Goal: Task Accomplishment & Management: Manage account settings

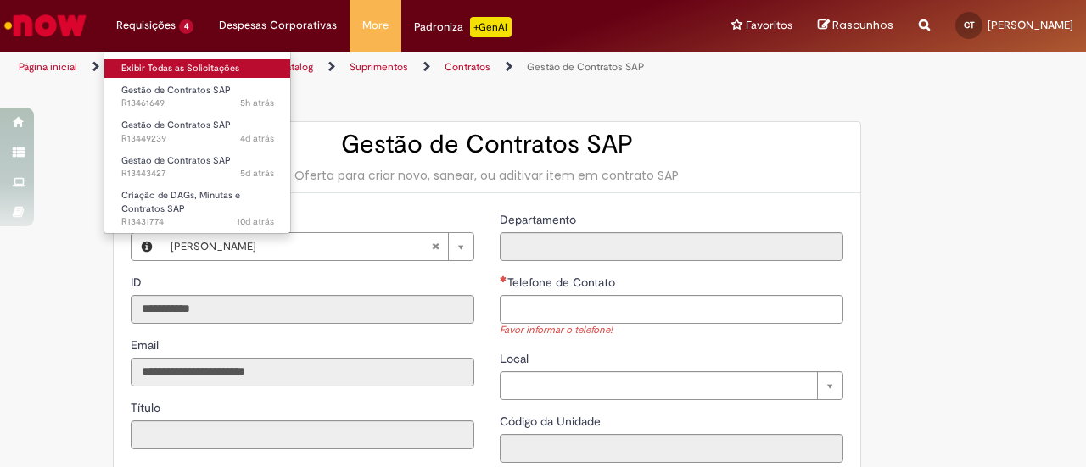
click at [169, 70] on link "Exibir Todas as Solicitações" at bounding box center [197, 68] width 187 height 19
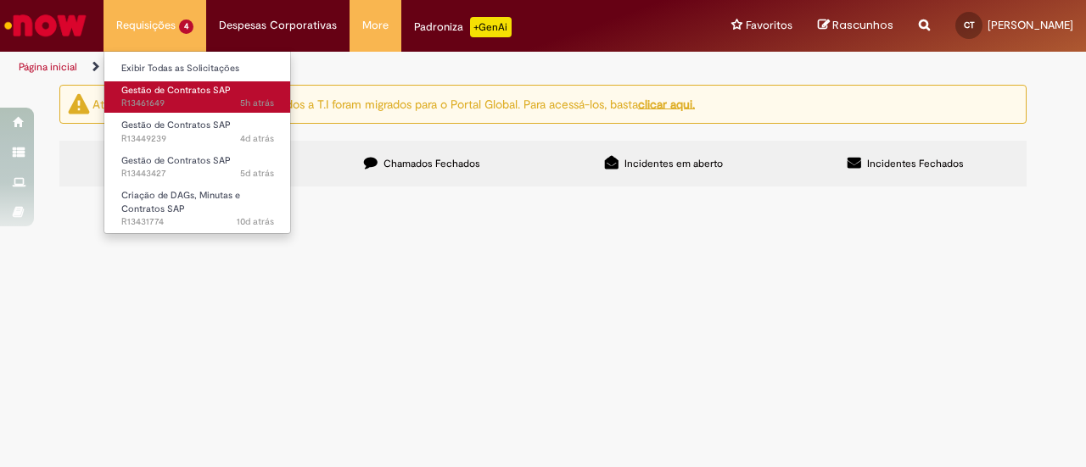
click at [182, 92] on span "Gestão de Contratos SAP" at bounding box center [175, 90] width 109 height 13
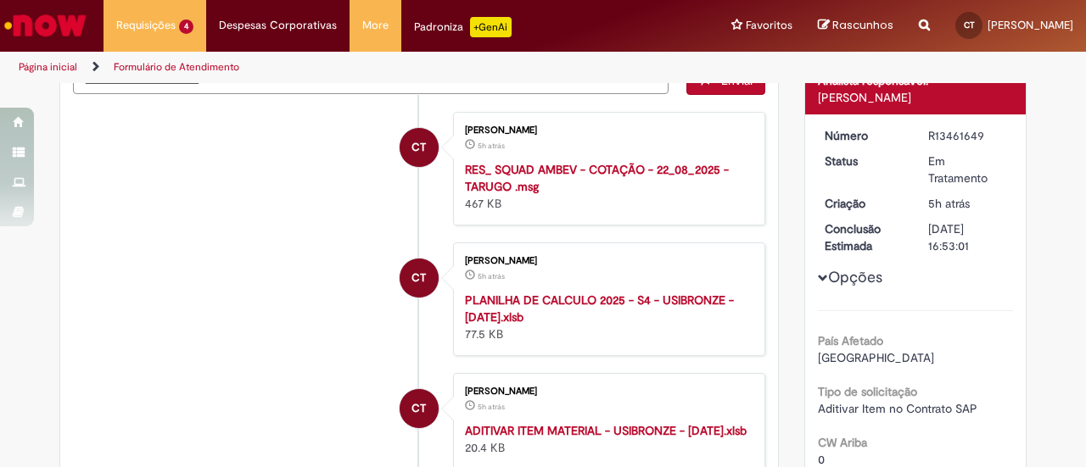
scroll to position [254, 0]
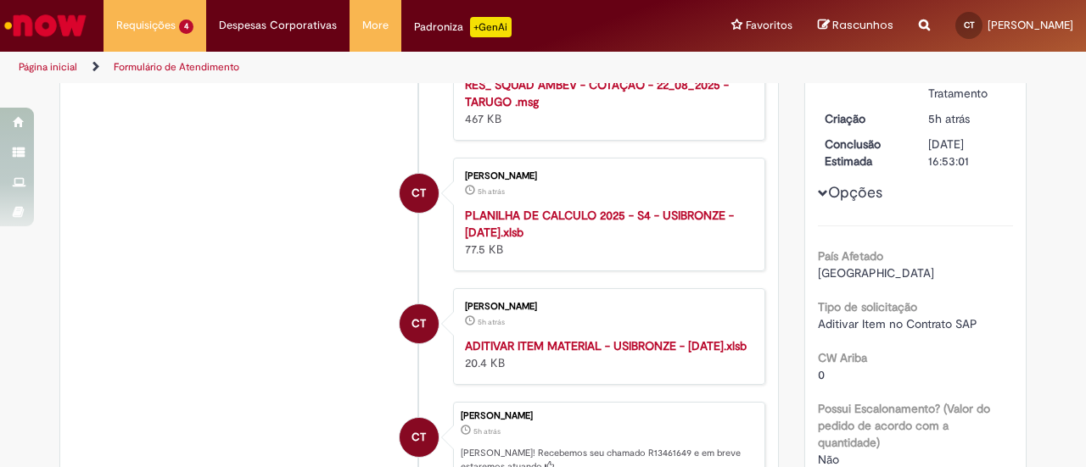
click at [511, 345] on strong "ADITIVAR ITEM MATERIAL - USIBRONZE - [DATE].xlsb" at bounding box center [606, 345] width 282 height 15
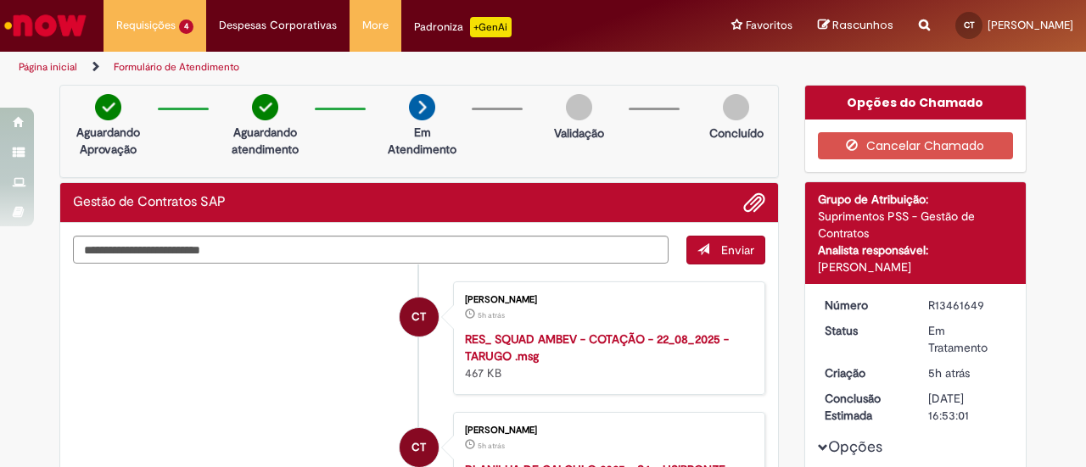
scroll to position [170, 0]
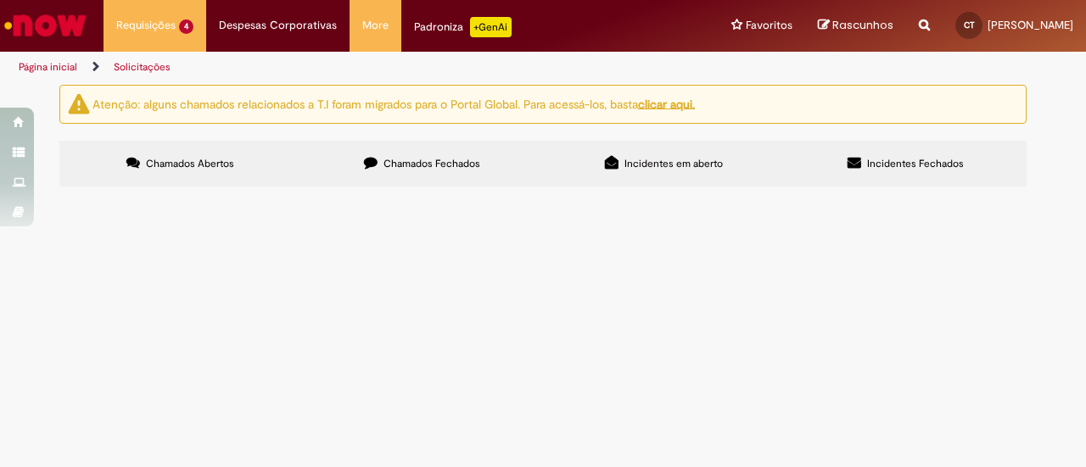
scroll to position [85, 0]
click at [0, 0] on span "Solicitamos por gentileza a inclusão dos itens destacados no Template de ADITIV…" at bounding box center [0, 0] width 0 height 0
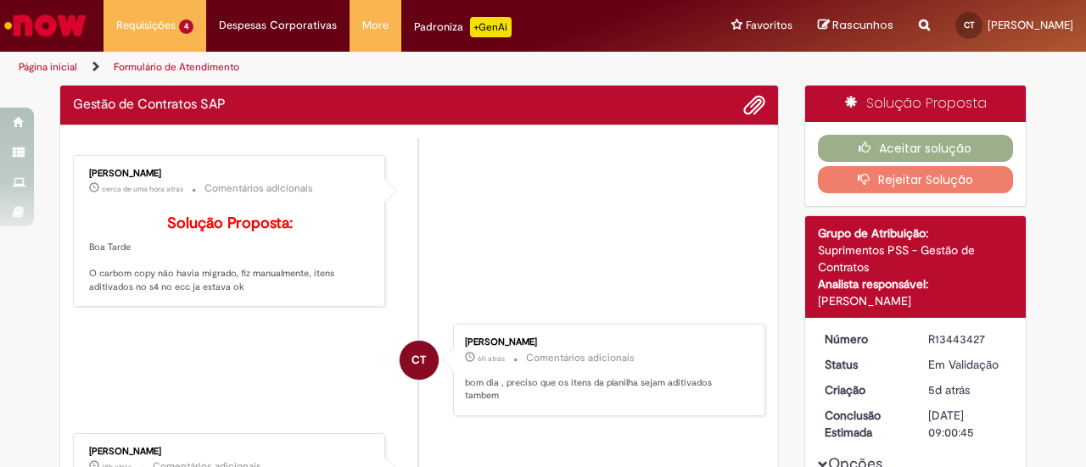
click at [568, 308] on li "[PERSON_NAME] cerca de uma hora atrás cerca de uma hora atrás Comentários adici…" at bounding box center [419, 231] width 692 height 153
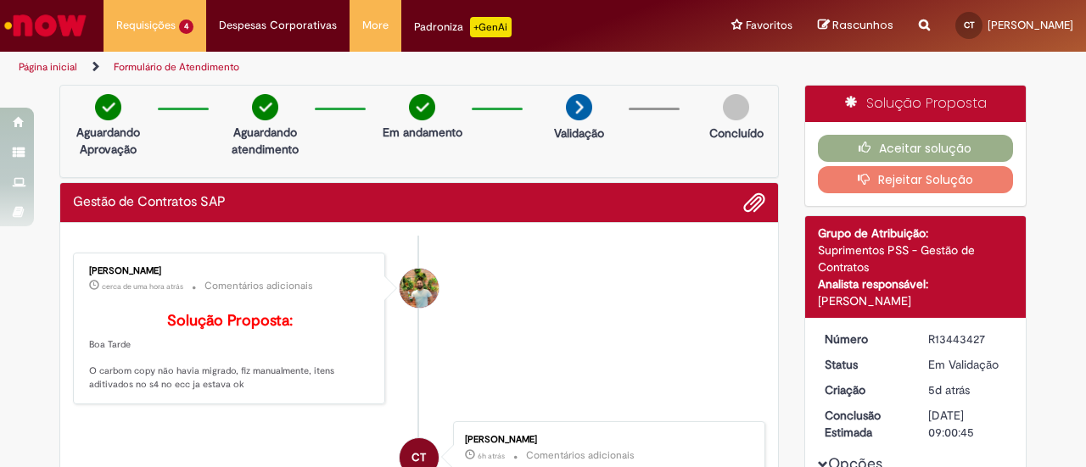
drag, startPoint x: 923, startPoint y: 336, endPoint x: 982, endPoint y: 337, distance: 59.4
click at [982, 337] on div "R13443427" at bounding box center [967, 339] width 79 height 17
copy div "R13443427"
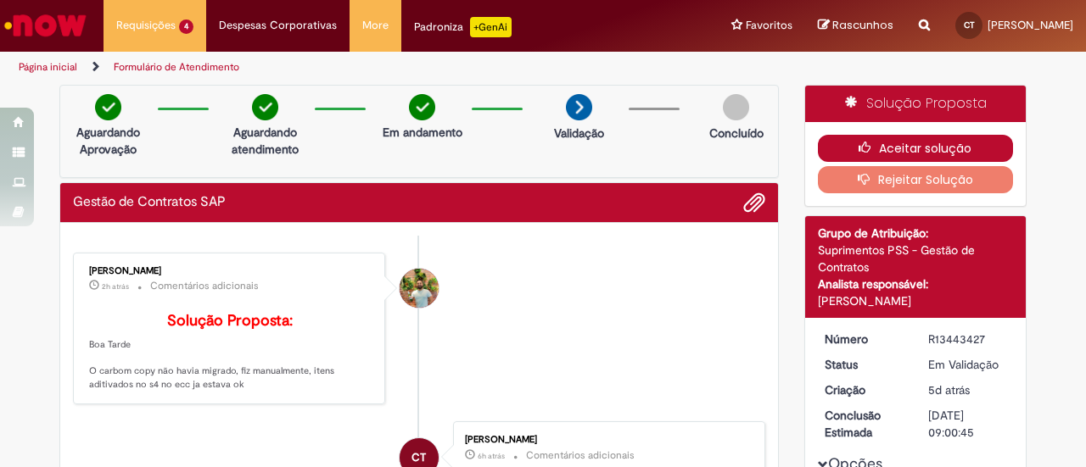
click at [954, 146] on button "Aceitar solução" at bounding box center [916, 148] width 196 height 27
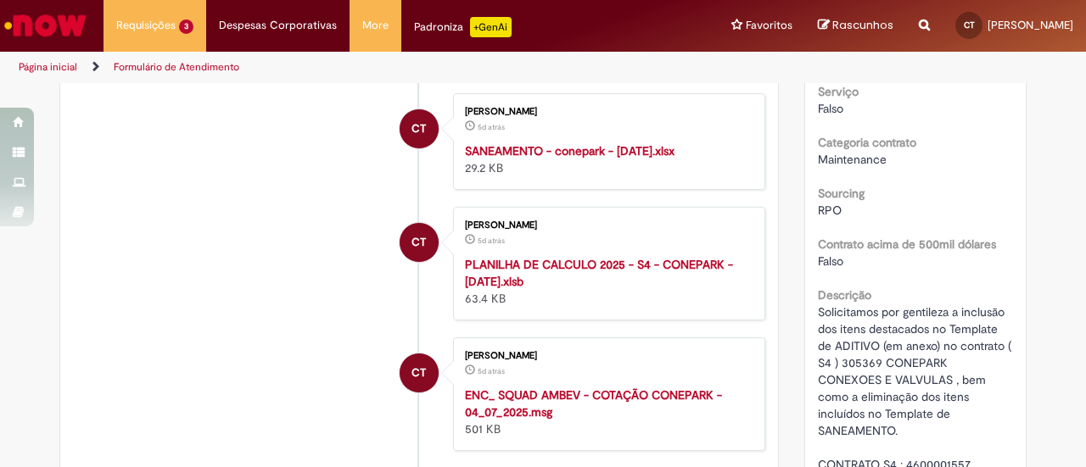
scroll to position [254, 0]
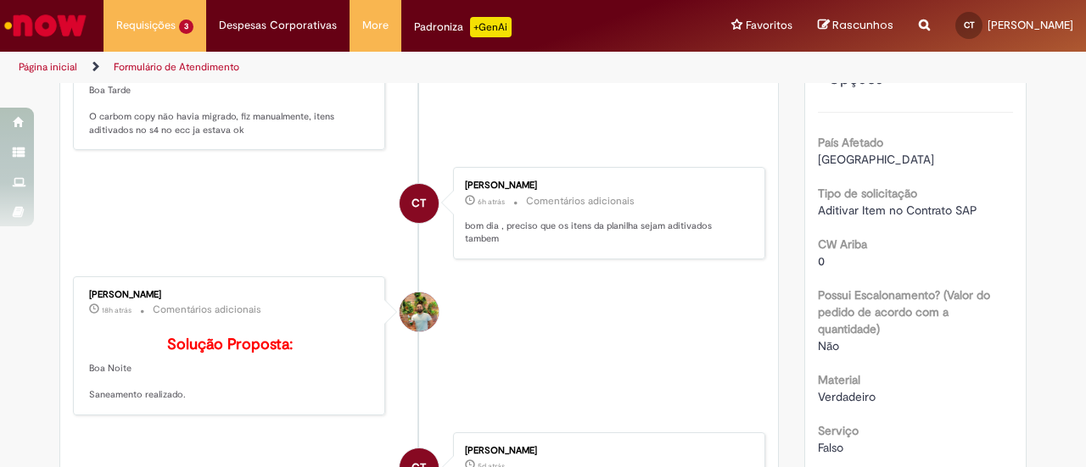
click at [49, 69] on link "Página inicial" at bounding box center [48, 67] width 59 height 14
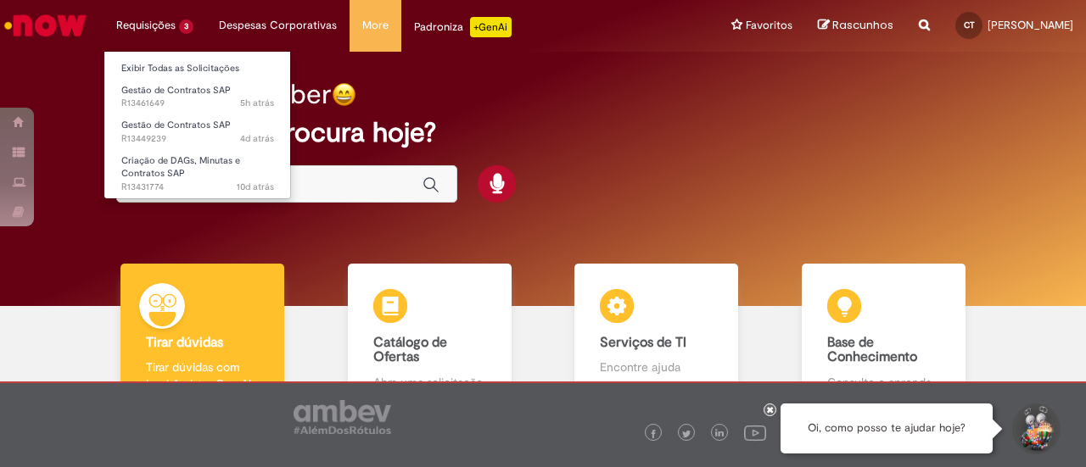
click at [149, 23] on li "Requisições 3 Exibir Todas as Solicitações Gestão de Contratos SAP 5h atrás 5 h…" at bounding box center [154, 25] width 103 height 51
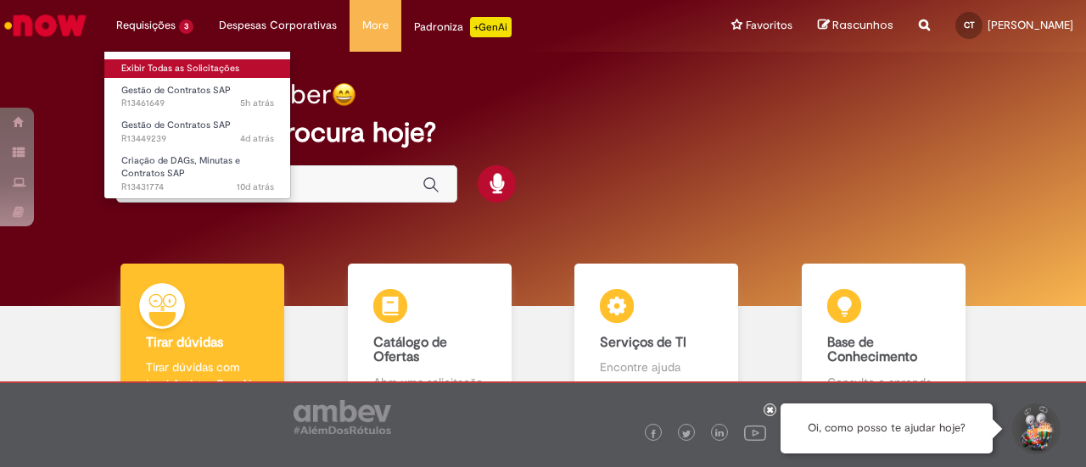
click at [161, 64] on link "Exibir Todas as Solicitações" at bounding box center [197, 68] width 187 height 19
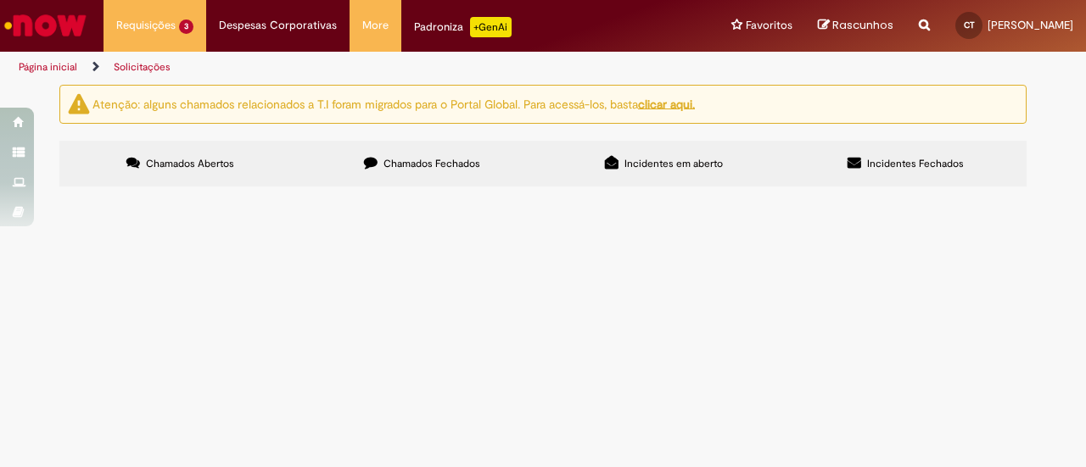
scroll to position [37, 0]
drag, startPoint x: 358, startPoint y: 370, endPoint x: 314, endPoint y: 364, distance: 44.5
click at [0, 0] on td at bounding box center [0, 0] width 0 height 0
click at [0, 0] on img at bounding box center [0, 0] width 0 height 0
